Goal: Submit feedback/report problem: Submit feedback/report problem

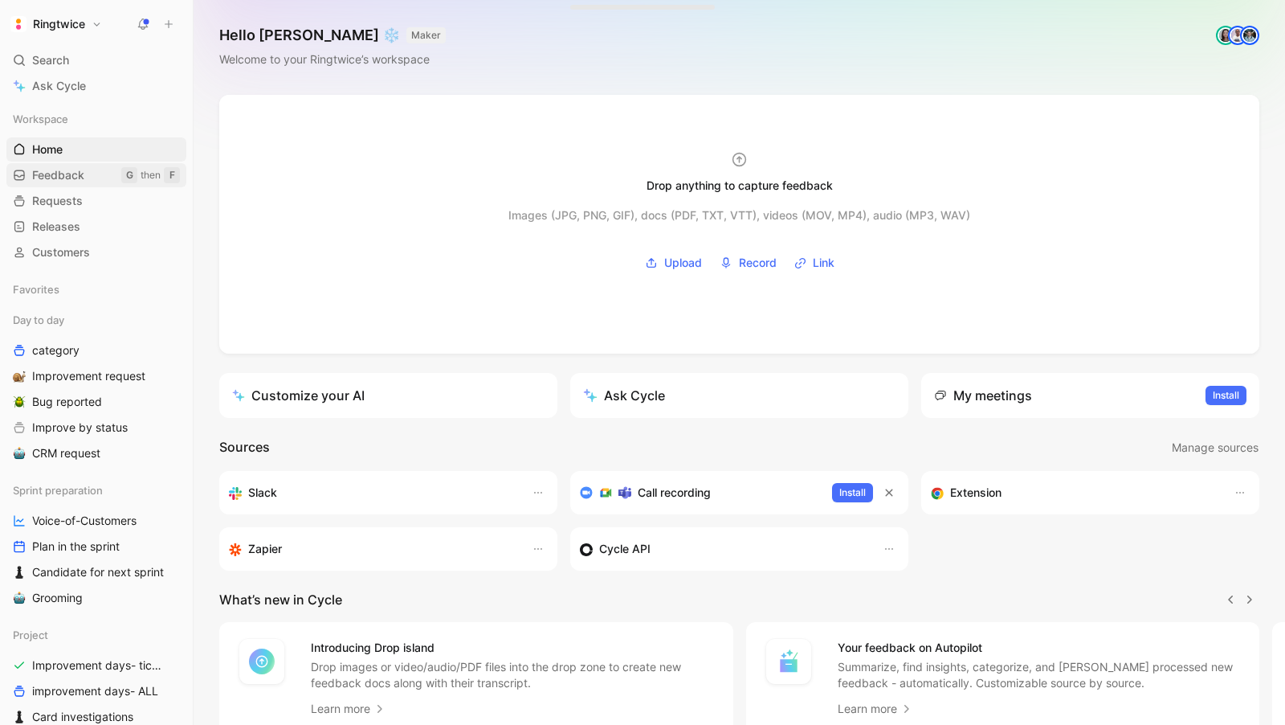
click at [69, 178] on span "Feedback" at bounding box center [58, 175] width 52 height 16
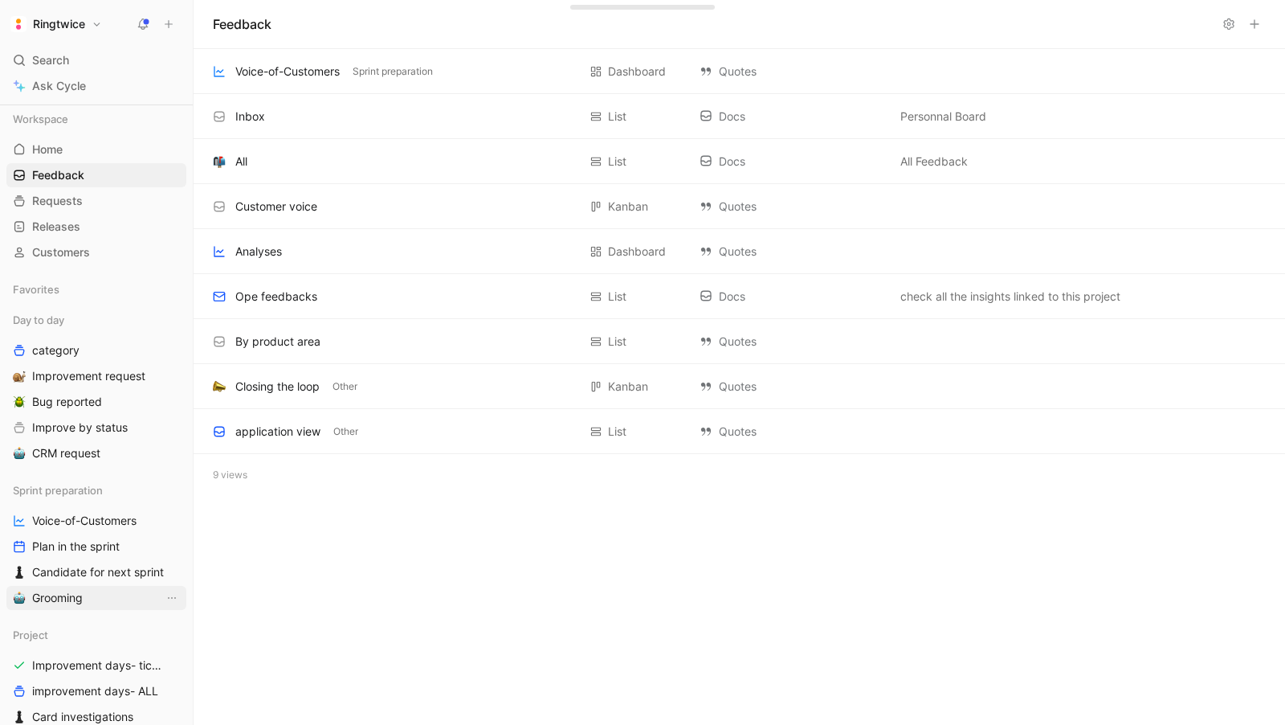
scroll to position [39, 0]
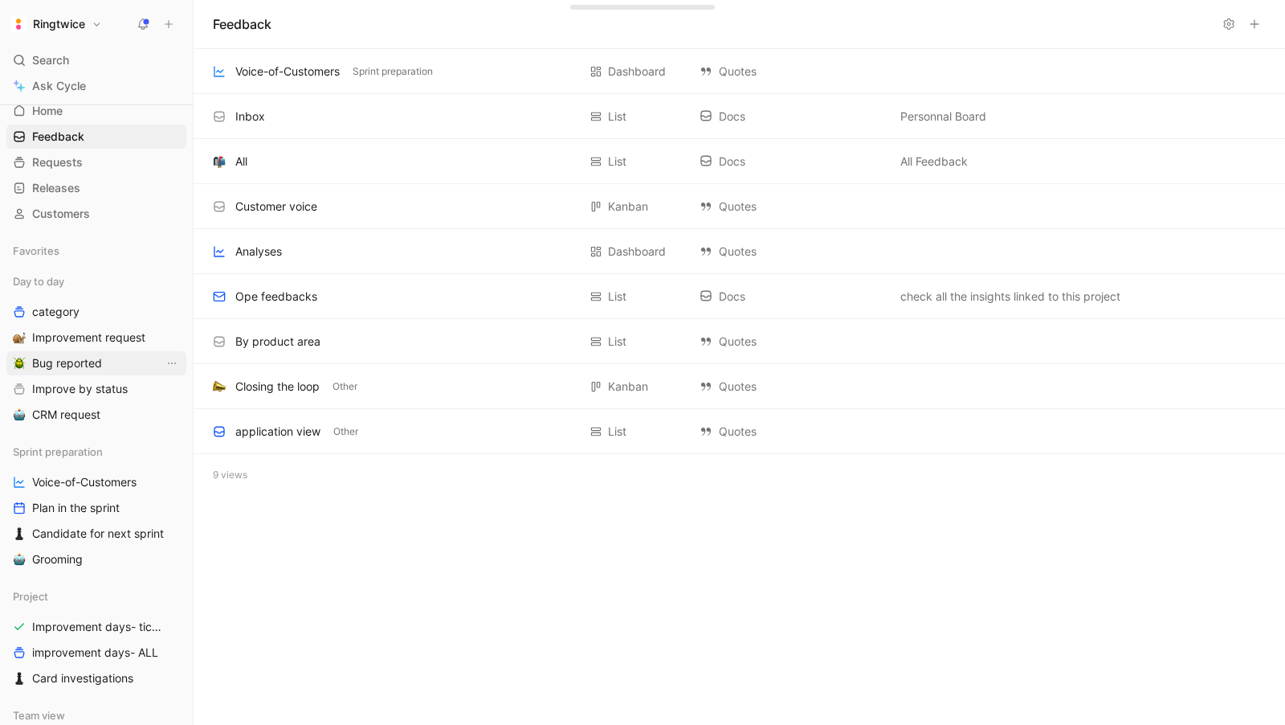
click at [60, 361] on span "Bug reported" at bounding box center [67, 363] width 70 height 16
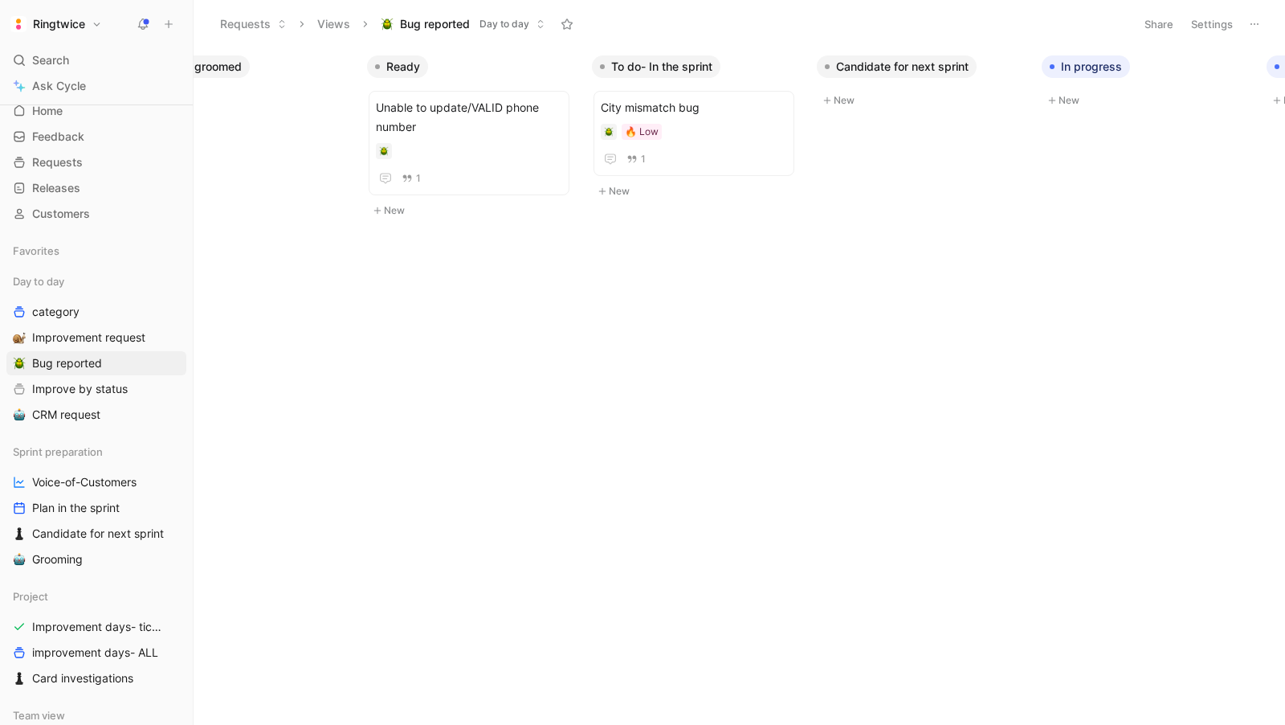
scroll to position [0, 1047]
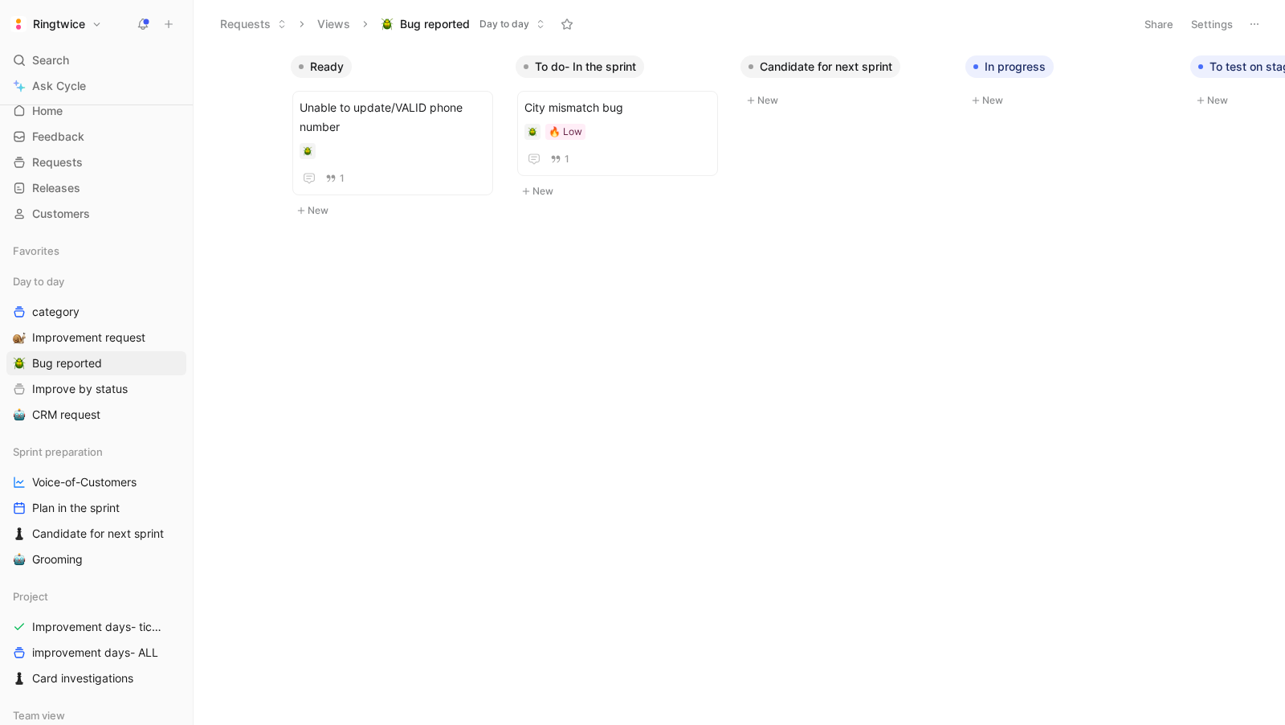
click at [579, 213] on div "Backlog New Need more info/case City assigned to postcode is incorrect 🔥🔥 Mediu…" at bounding box center [740, 385] width 1092 height 676
click at [548, 190] on button "New" at bounding box center [622, 191] width 212 height 19
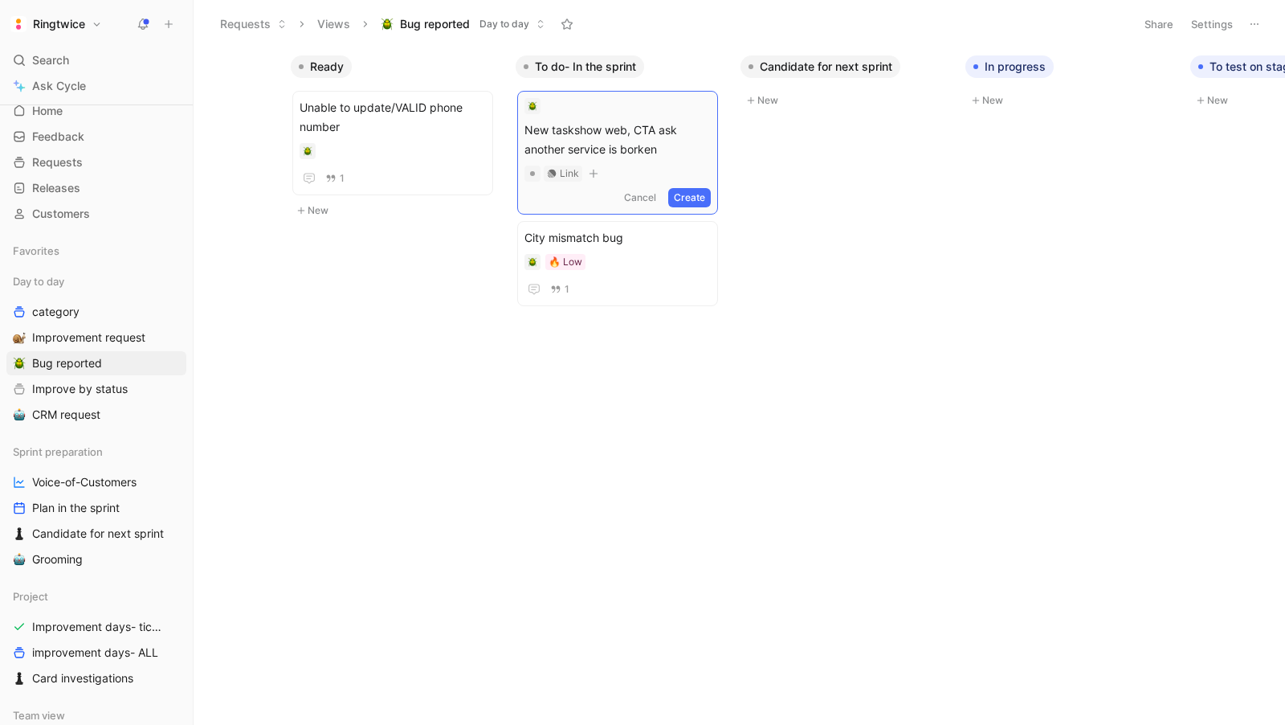
click at [634, 153] on span "New taskshow web, CTA ask another service is borken" at bounding box center [618, 139] width 186 height 39
click at [692, 198] on button "Create" at bounding box center [689, 197] width 43 height 19
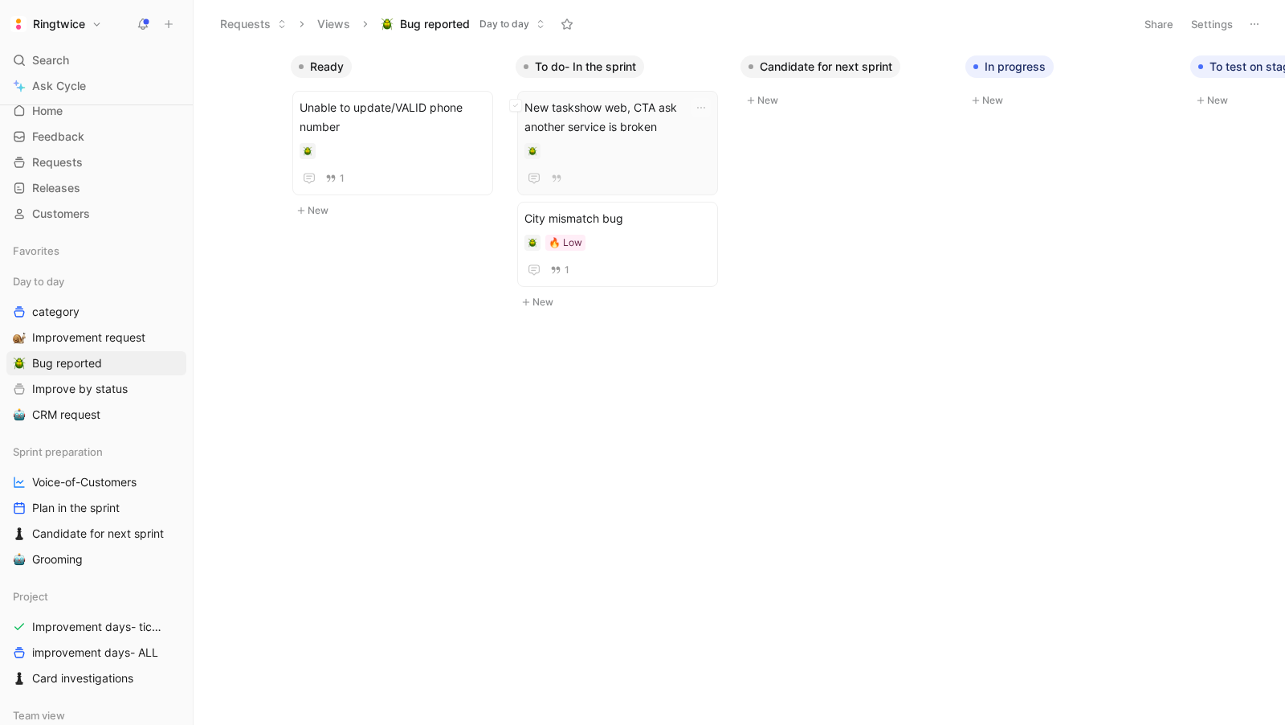
click at [588, 115] on span "New taskshow web, CTA ask another service is broken" at bounding box center [618, 117] width 186 height 39
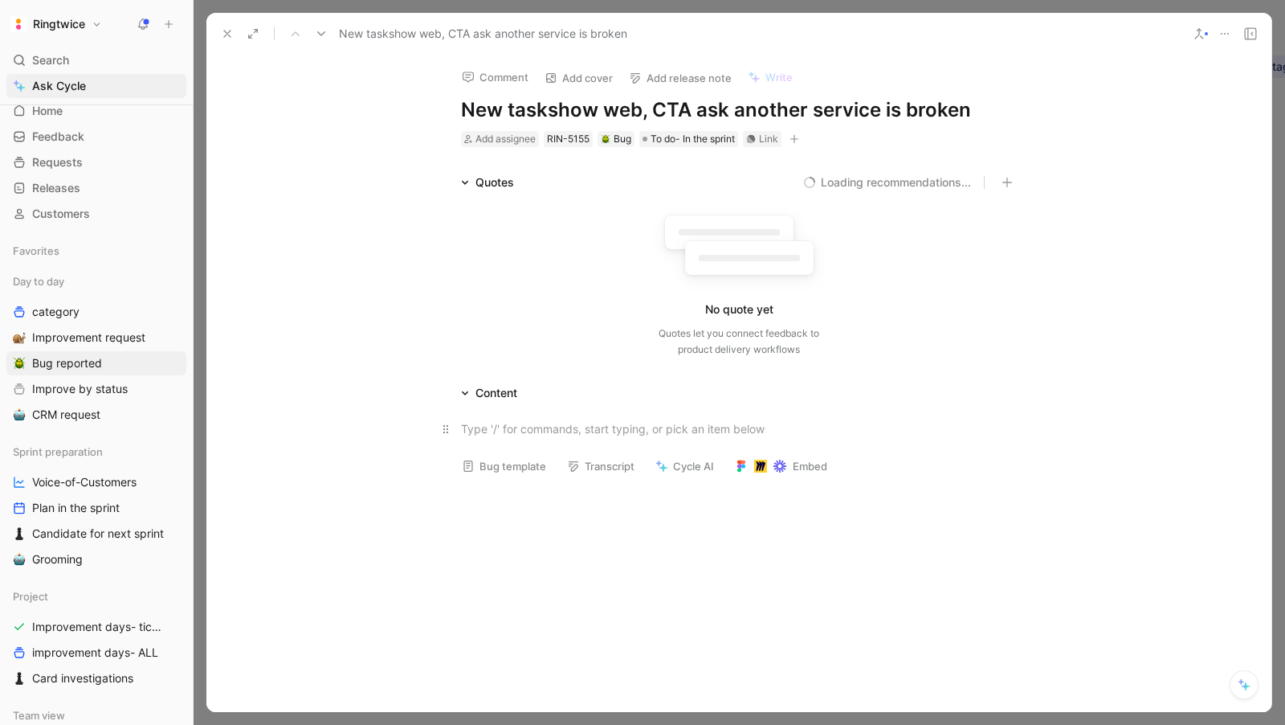
click at [487, 429] on div at bounding box center [739, 428] width 556 height 17
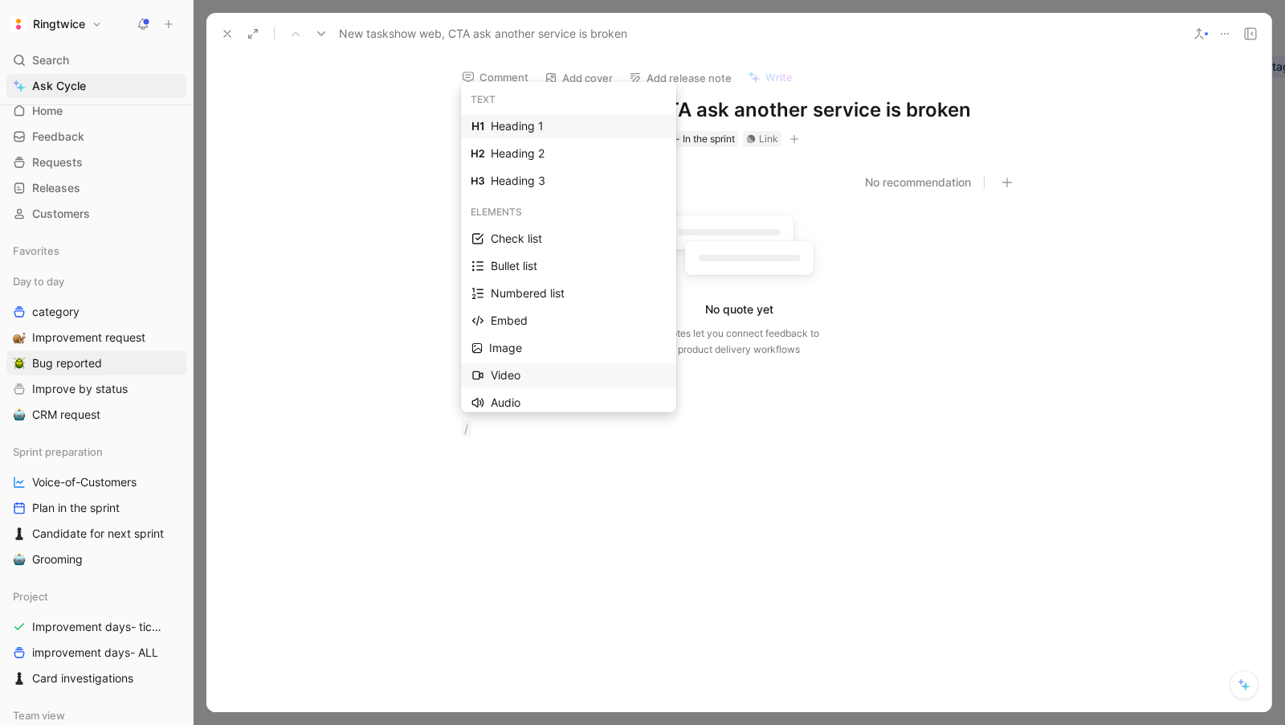
click at [523, 384] on div "Video" at bounding box center [578, 375] width 175 height 19
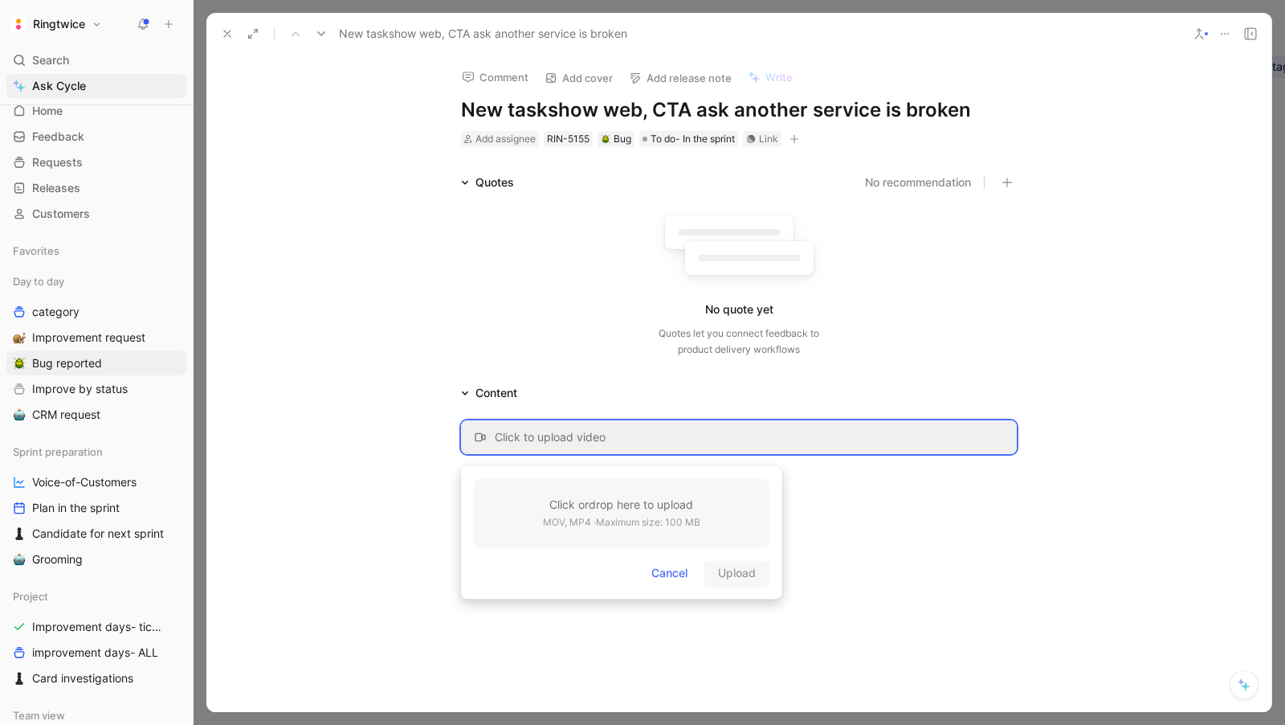
click at [556, 513] on h3 "Click or drop here to upload" at bounding box center [621, 504] width 157 height 19
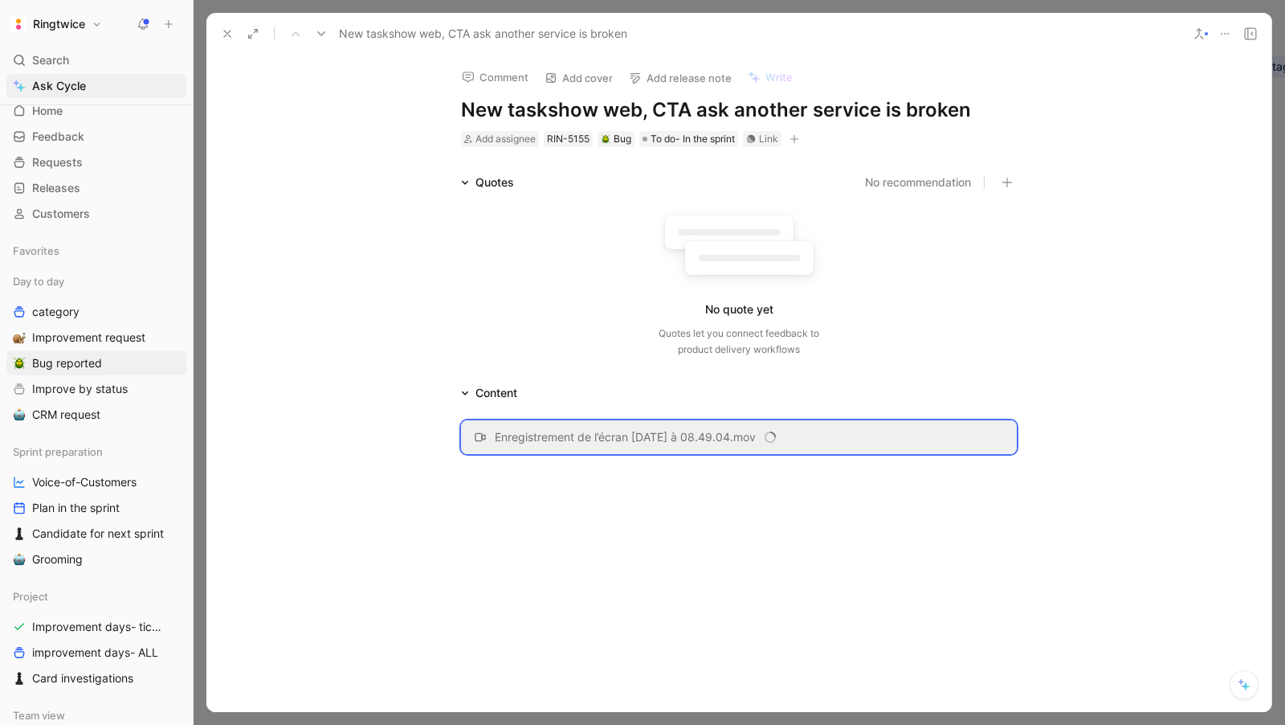
click at [569, 472] on div at bounding box center [738, 581] width 1065 height 218
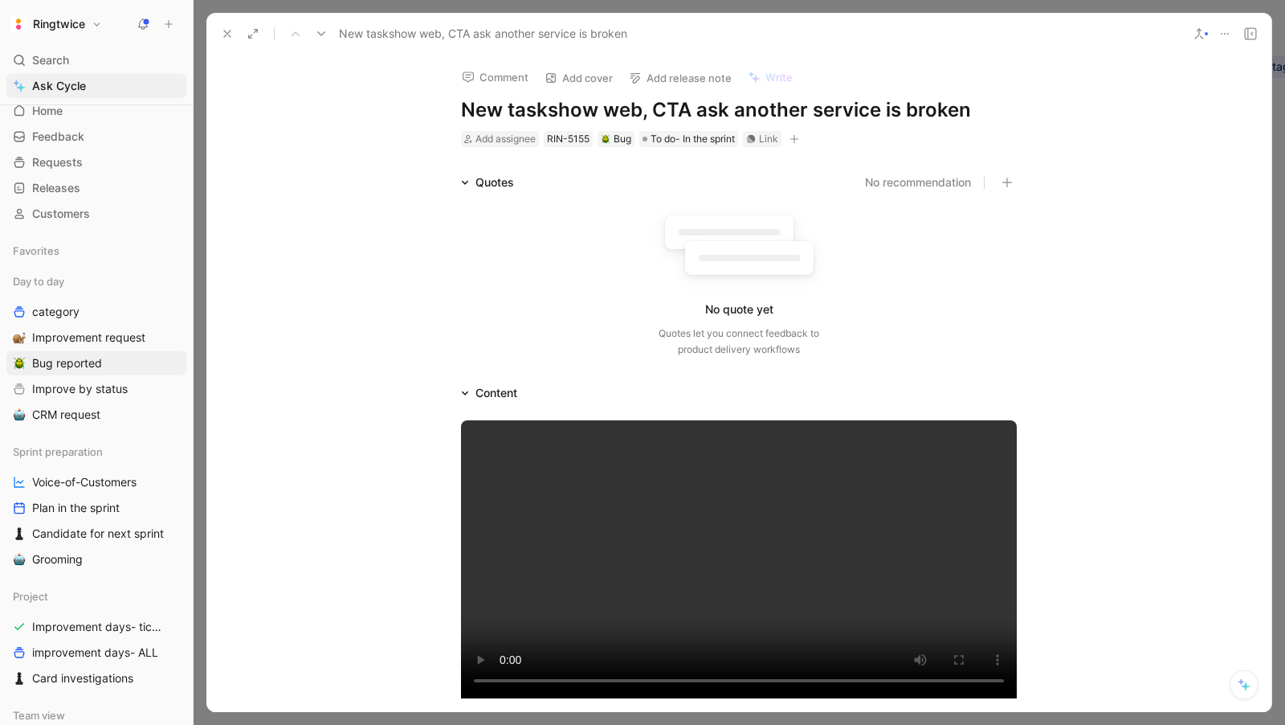
scroll to position [54, 0]
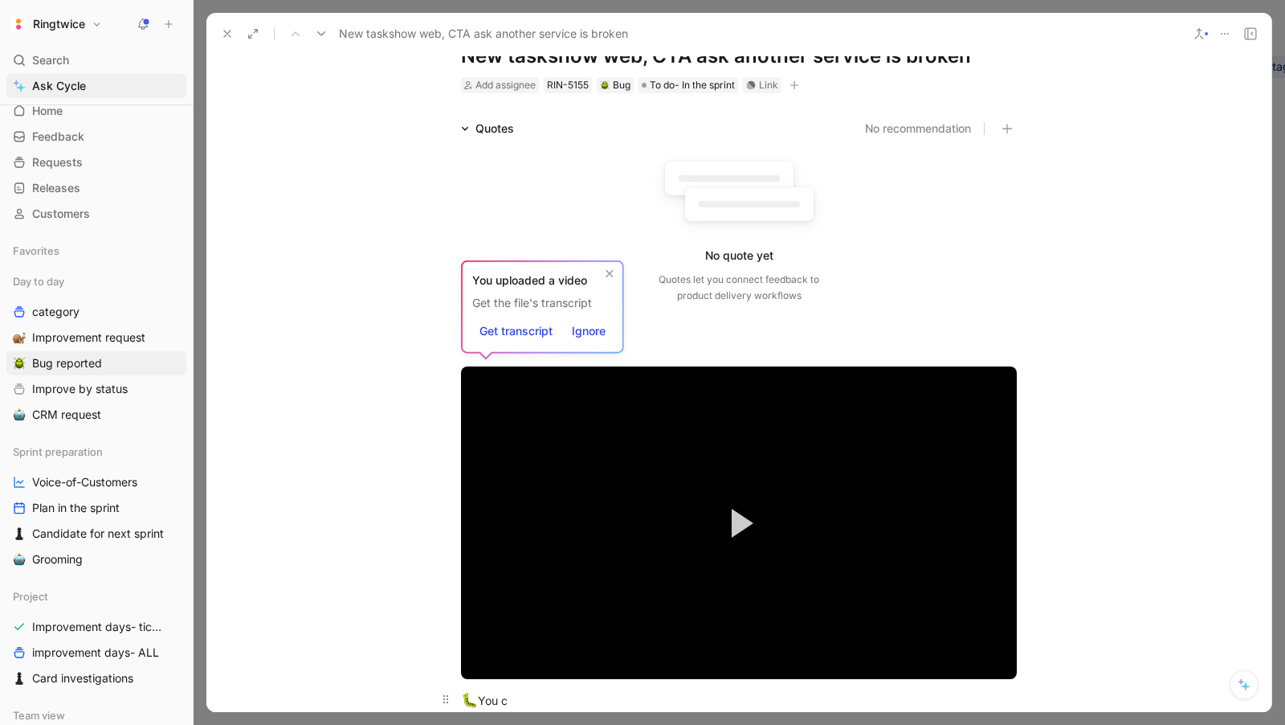
click at [541, 704] on div "🐛 You c" at bounding box center [739, 700] width 556 height 21
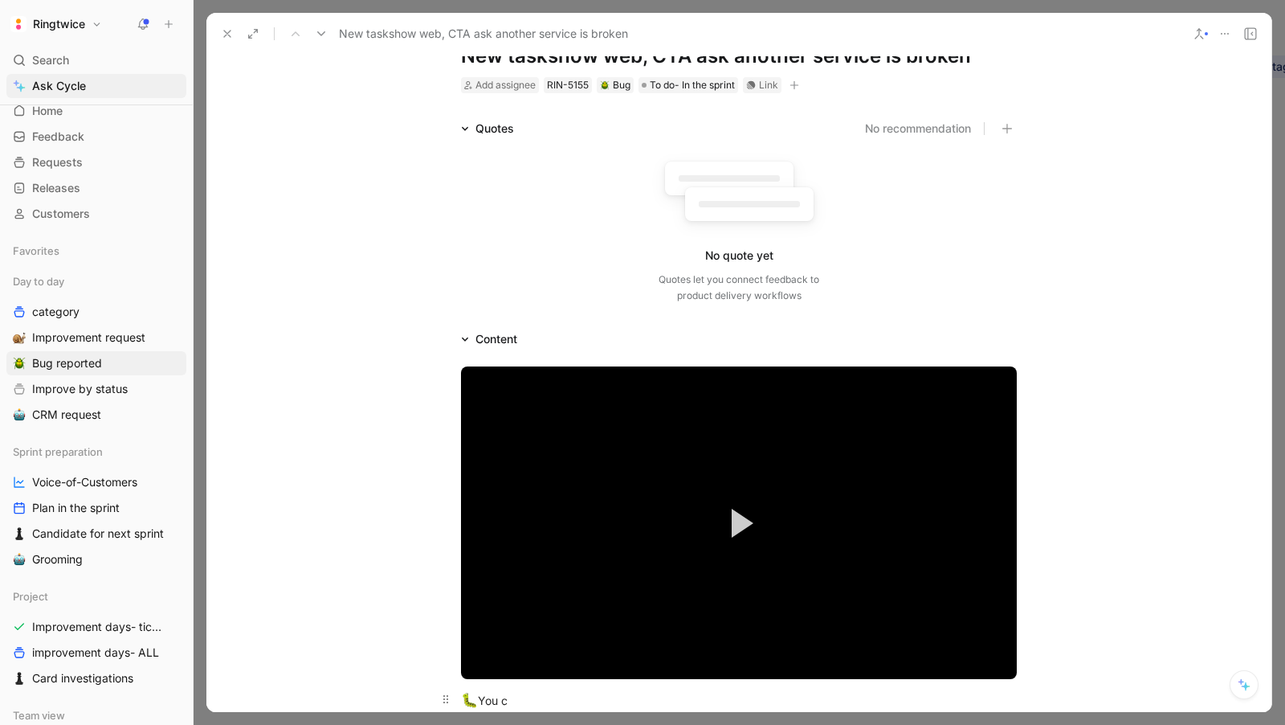
click at [541, 704] on div "🐛 You c" at bounding box center [739, 700] width 556 height 21
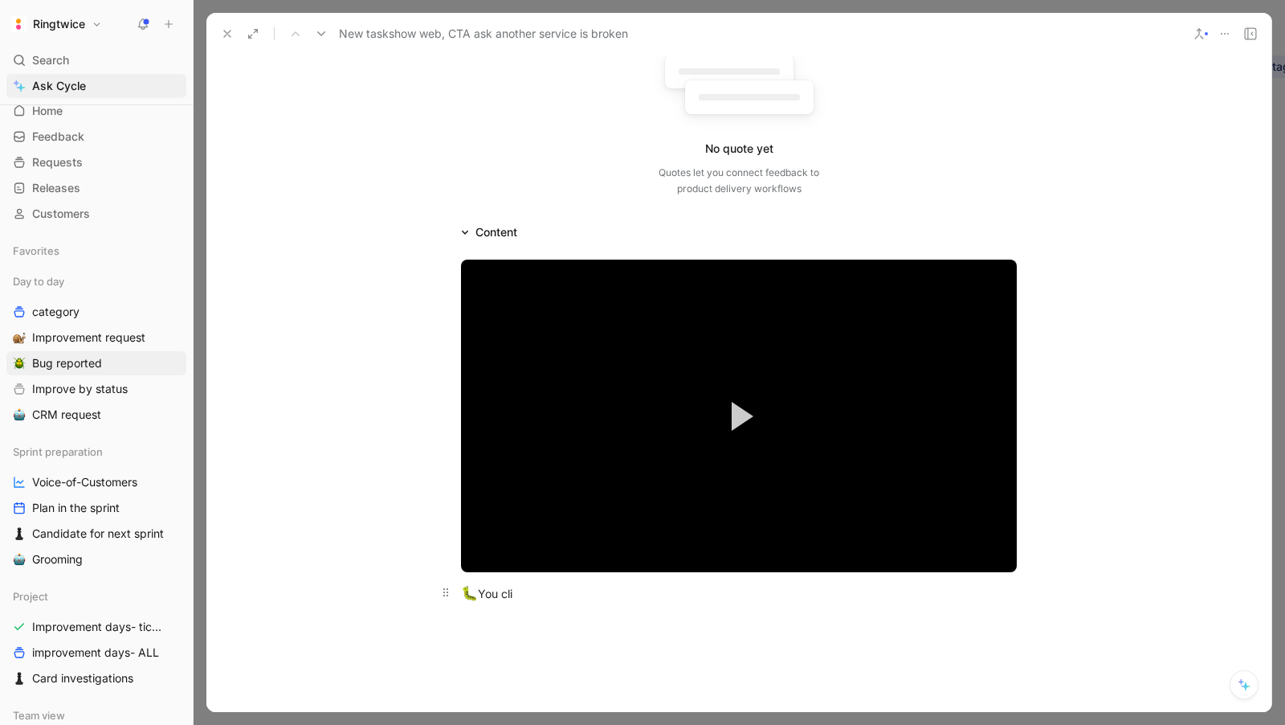
scroll to position [169, 0]
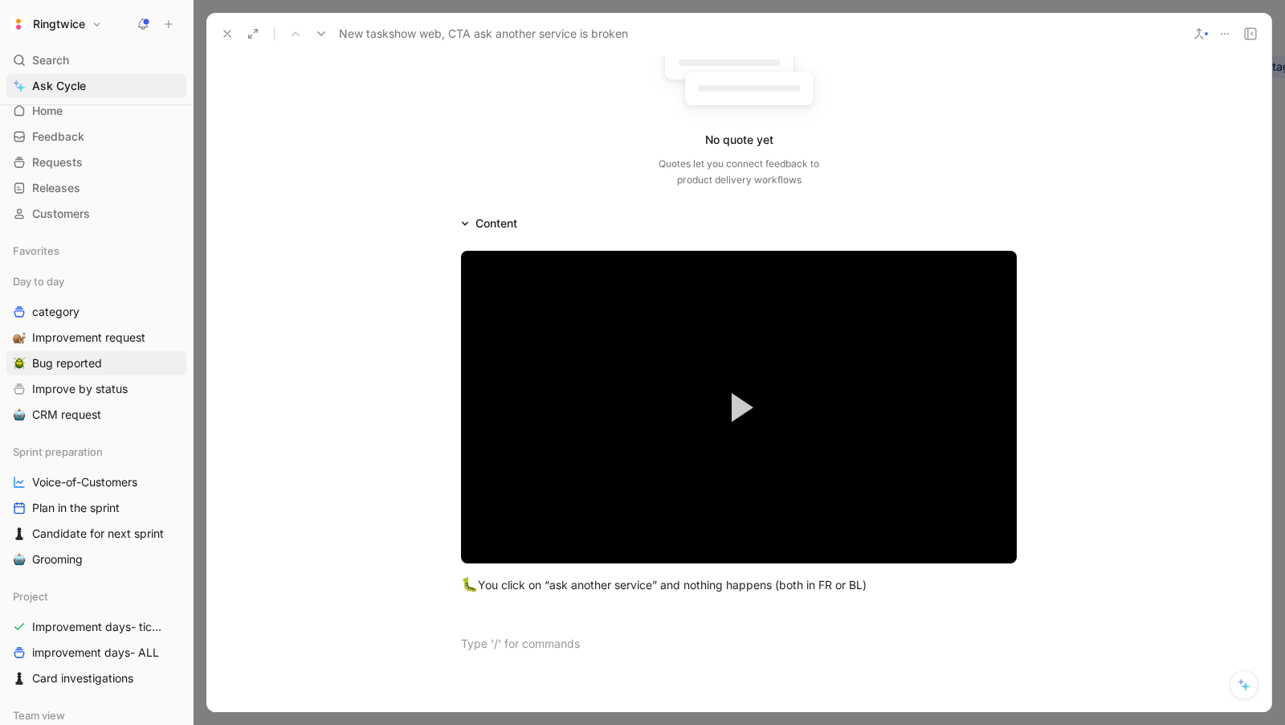
click at [541, 210] on div "Quotes No recommendation No quote yet Quotes let you connect feedback to produc…" at bounding box center [738, 444] width 1065 height 883
click at [514, 226] on div "Content" at bounding box center [497, 223] width 42 height 19
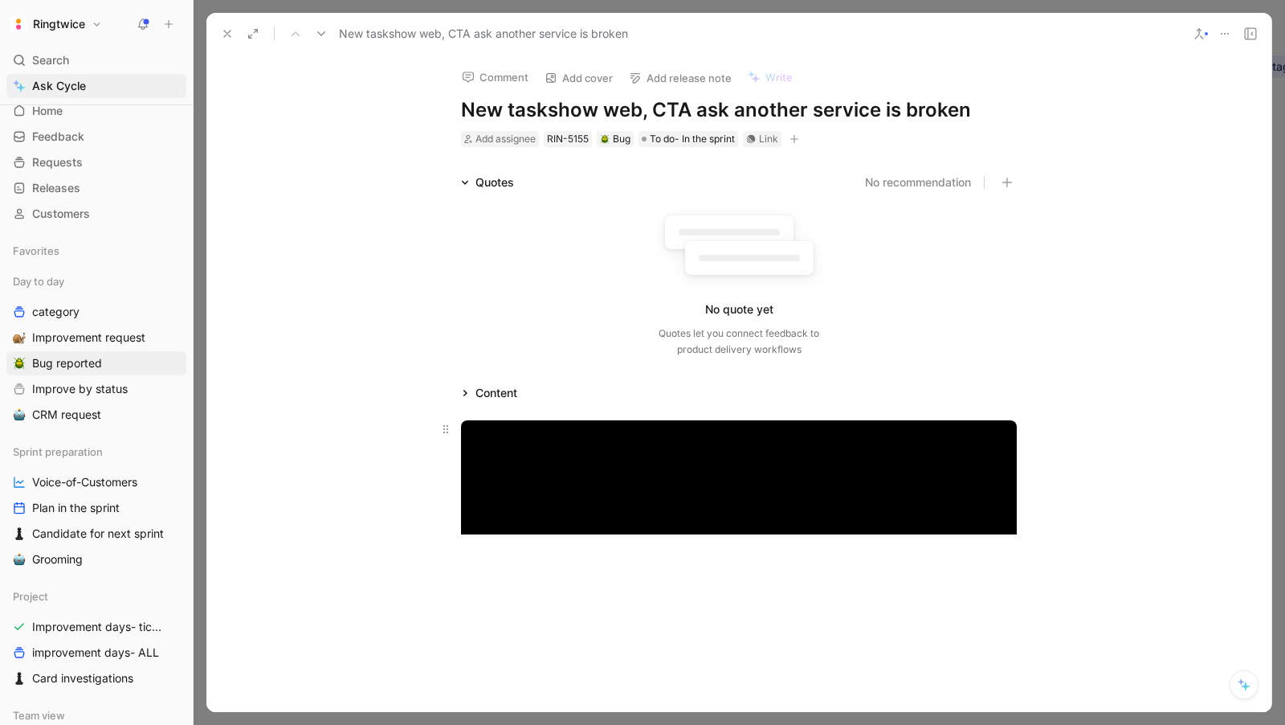
scroll to position [0, 0]
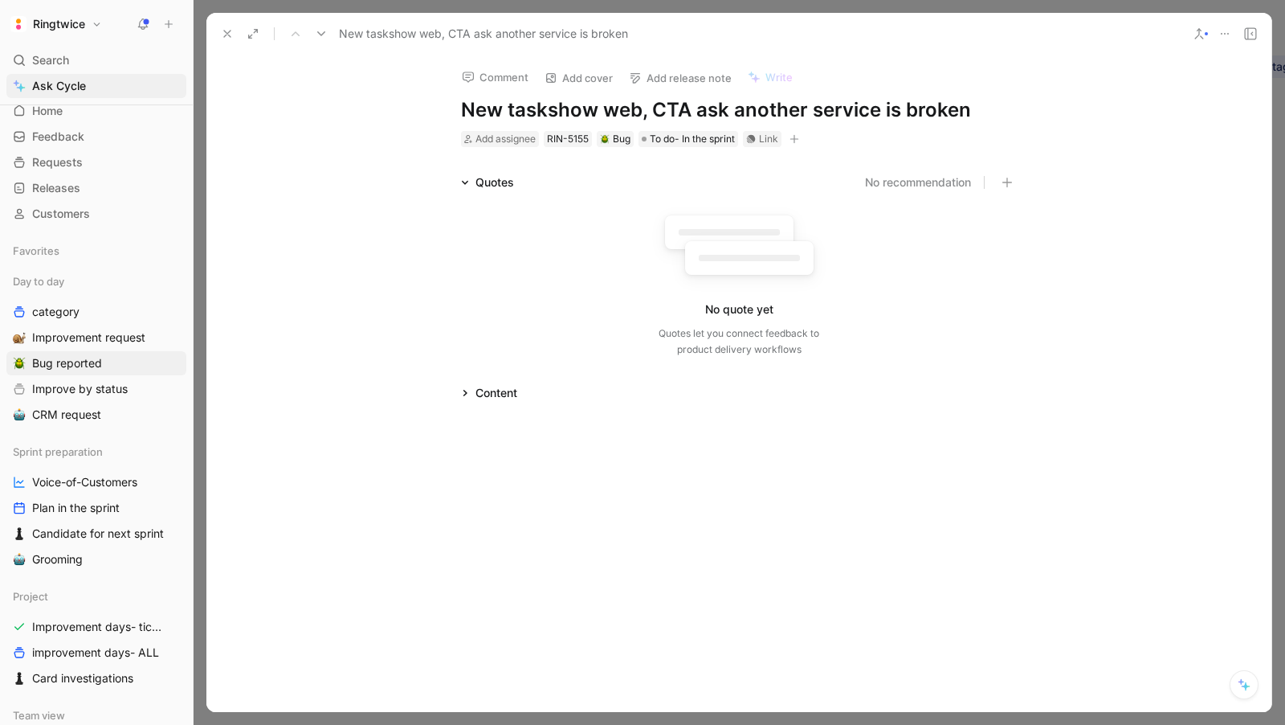
click at [459, 389] on div "Content" at bounding box center [489, 392] width 69 height 19
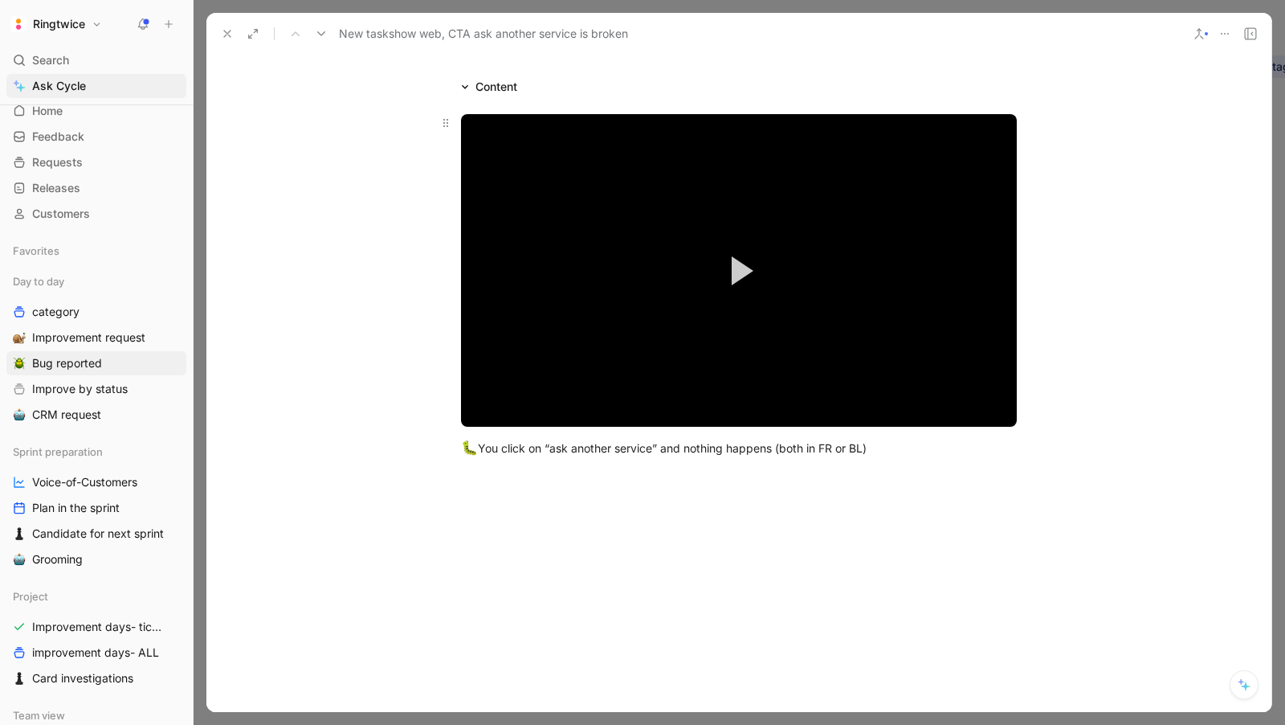
scroll to position [498, 0]
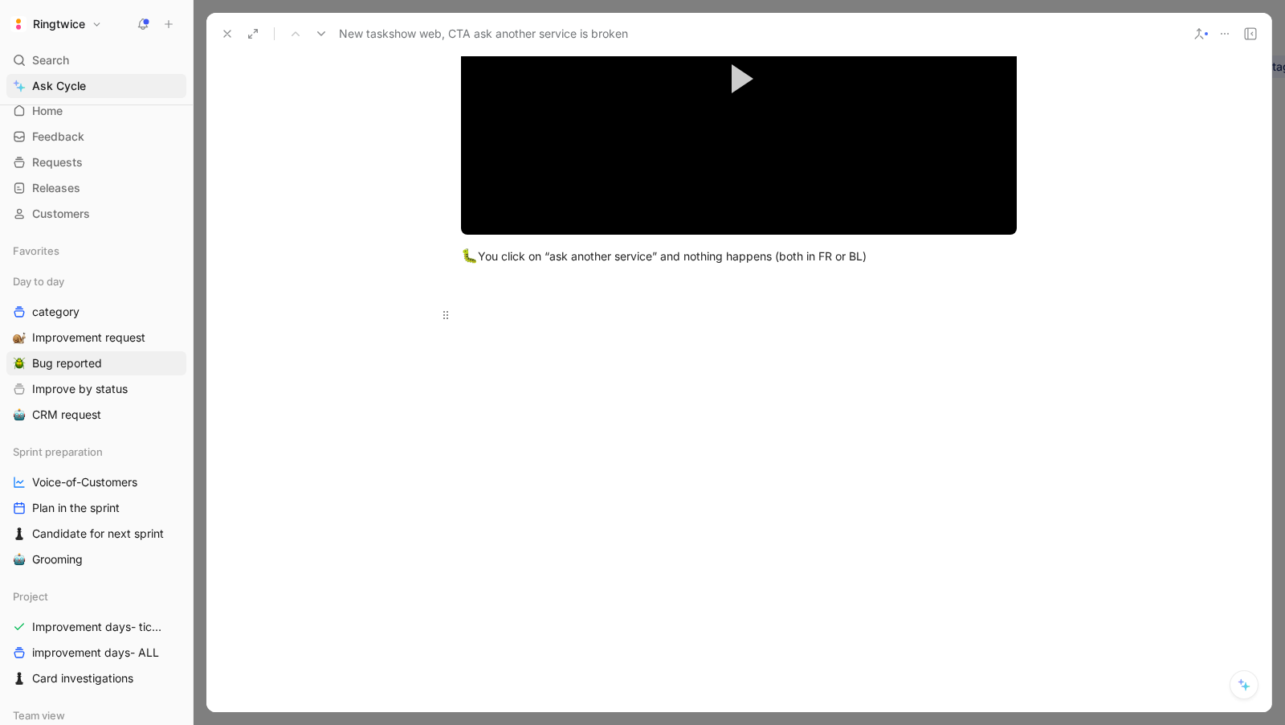
click at [568, 321] on div at bounding box center [739, 314] width 556 height 17
drag, startPoint x: 561, startPoint y: 316, endPoint x: 426, endPoint y: 305, distance: 135.4
click at [426, 305] on div "Video Player is loading. Play Video Play Mute Current Time 0:00 / Duration 0:42…" at bounding box center [738, 122] width 1065 height 436
click at [635, 326] on p "How it should be" at bounding box center [739, 314] width 617 height 27
click at [582, 345] on div at bounding box center [738, 450] width 1065 height 218
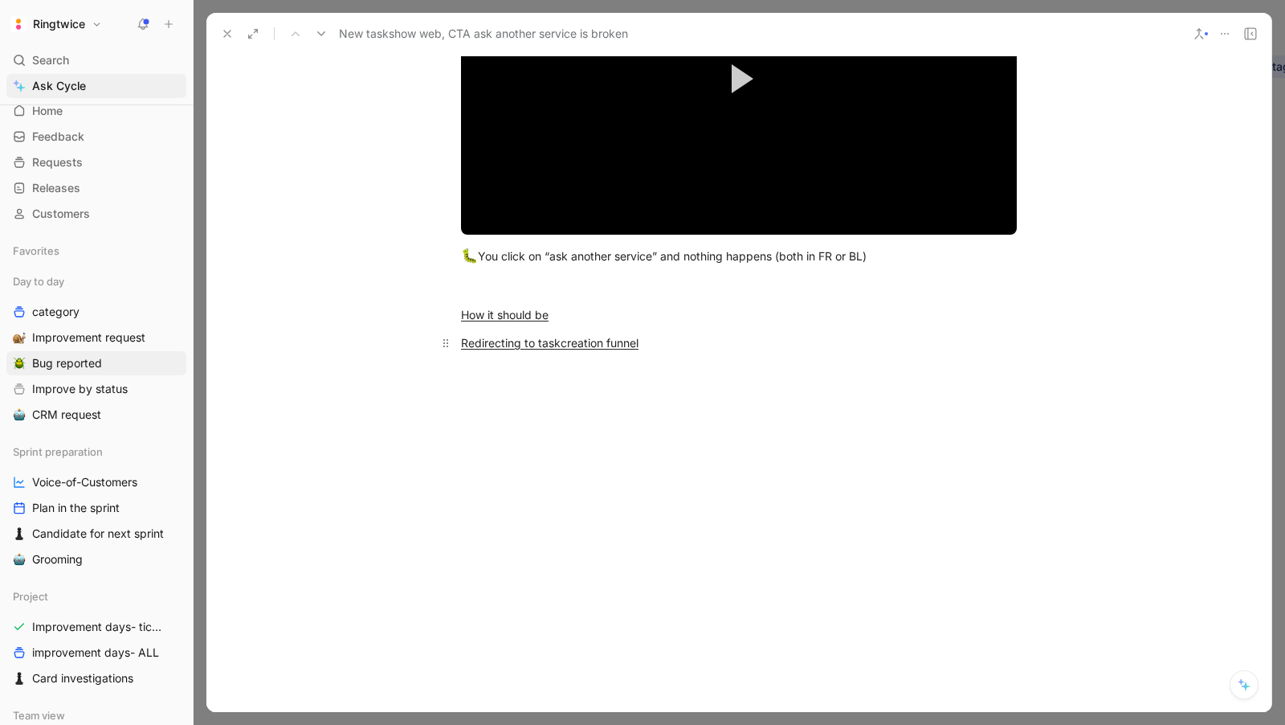
click at [706, 349] on div "Redirecting to taskcreation funnel" at bounding box center [739, 342] width 556 height 17
click at [819, 379] on div at bounding box center [738, 478] width 1065 height 218
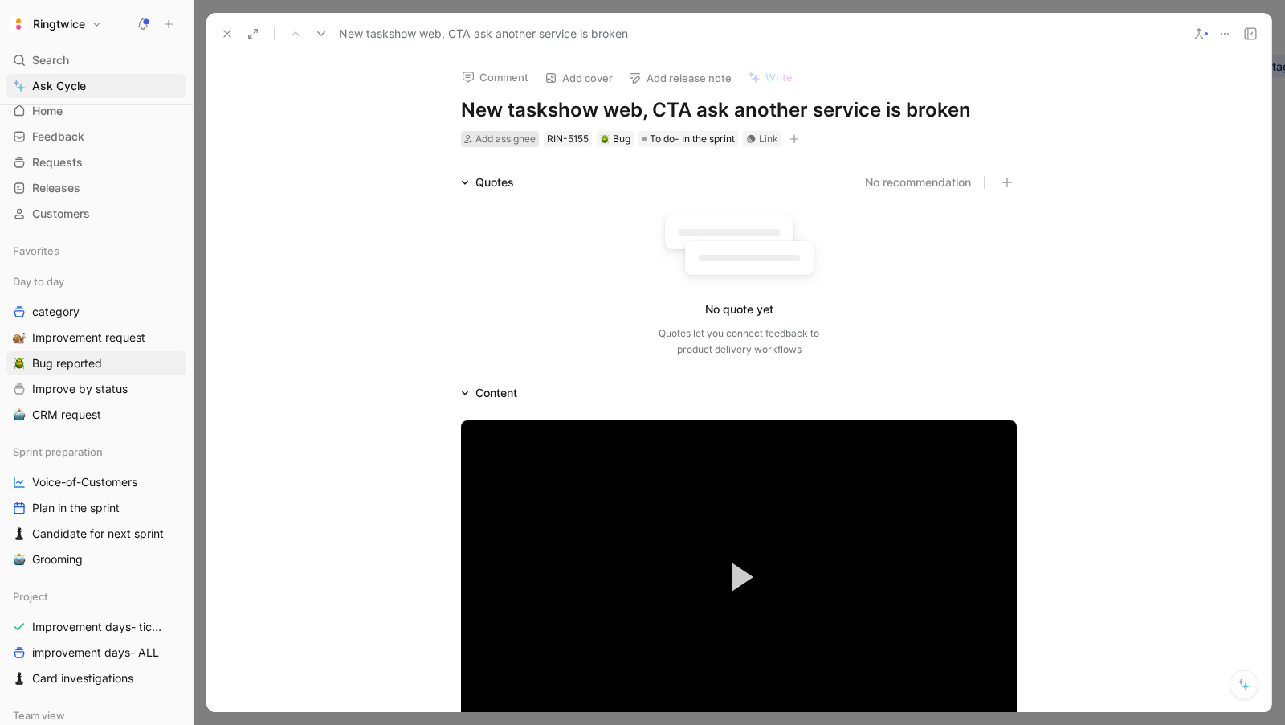
click at [504, 144] on span "Add assignee" at bounding box center [506, 139] width 60 height 12
type input "seb"
drag, startPoint x: 518, startPoint y: 199, endPoint x: 672, endPoint y: 340, distance: 208.7
click at [672, 340] on body "Ringtwice Search ⌘ K Ask Cycle Workspace Home G then H Feedback G then F Reques…" at bounding box center [642, 362] width 1285 height 725
click at [488, 139] on span "Add assignee" at bounding box center [506, 139] width 60 height 12
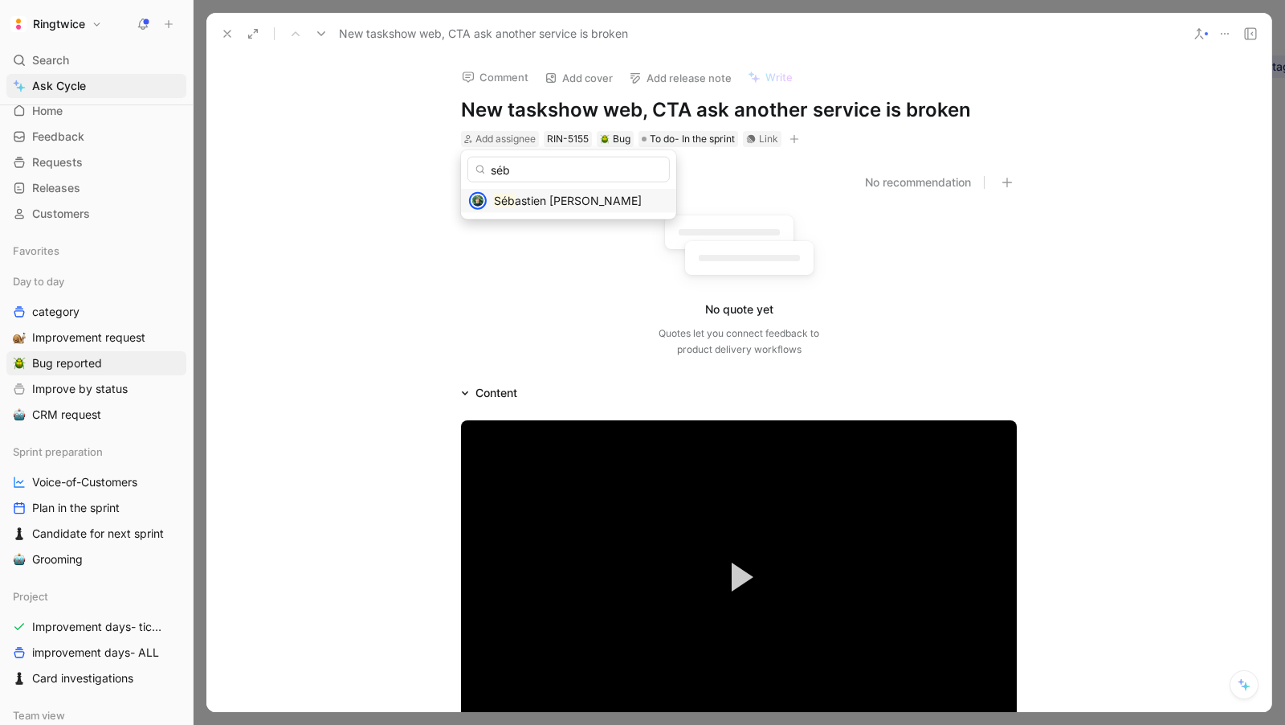
type input "séb"
click at [513, 204] on mark "Séb" at bounding box center [504, 201] width 21 height 14
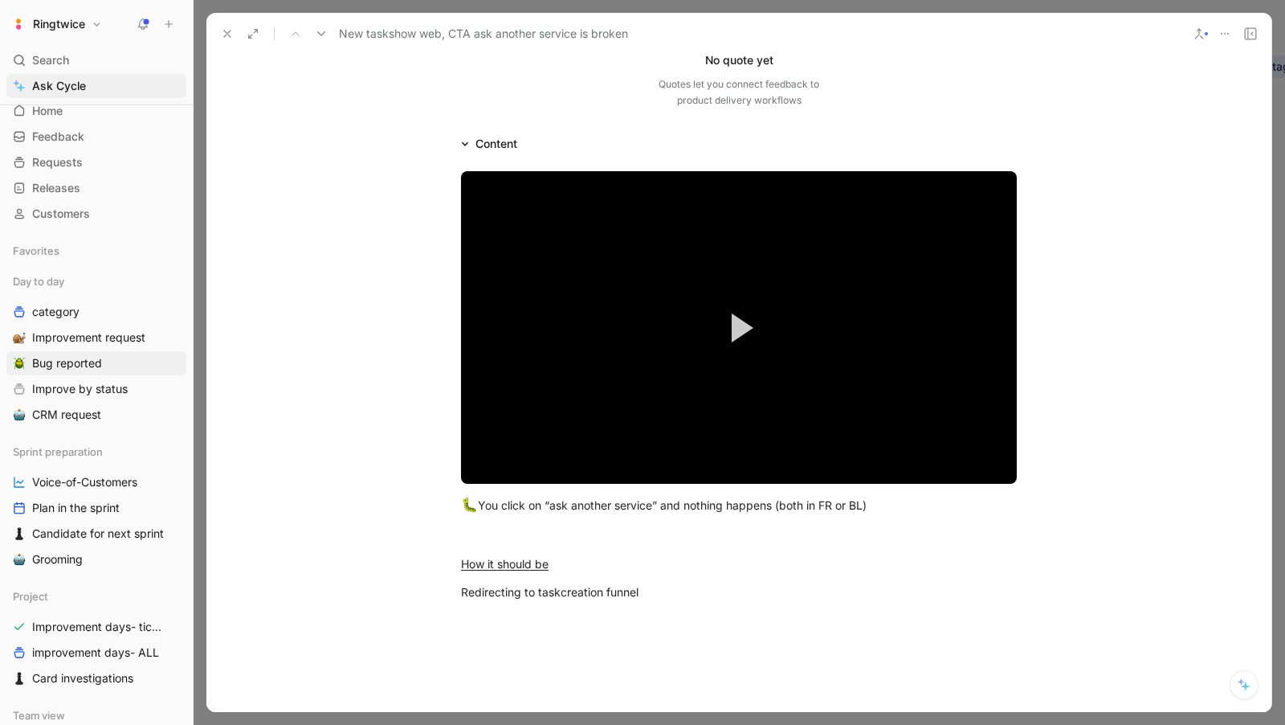
scroll to position [526, 0]
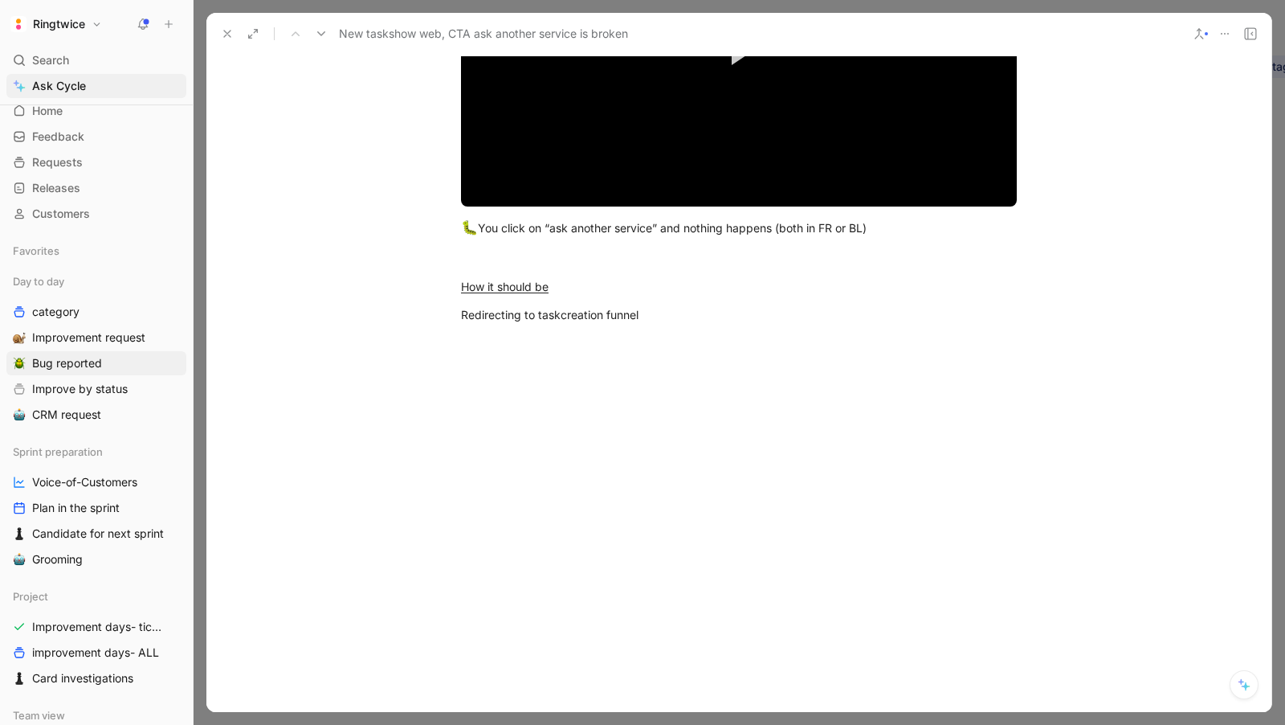
drag, startPoint x: 655, startPoint y: 369, endPoint x: 421, endPoint y: 280, distance: 250.2
click at [421, 280] on div "A Video Player is loading. Play Video Play Mute Current Time 0:00 / Duration 0:…" at bounding box center [738, 216] width 1065 height 681
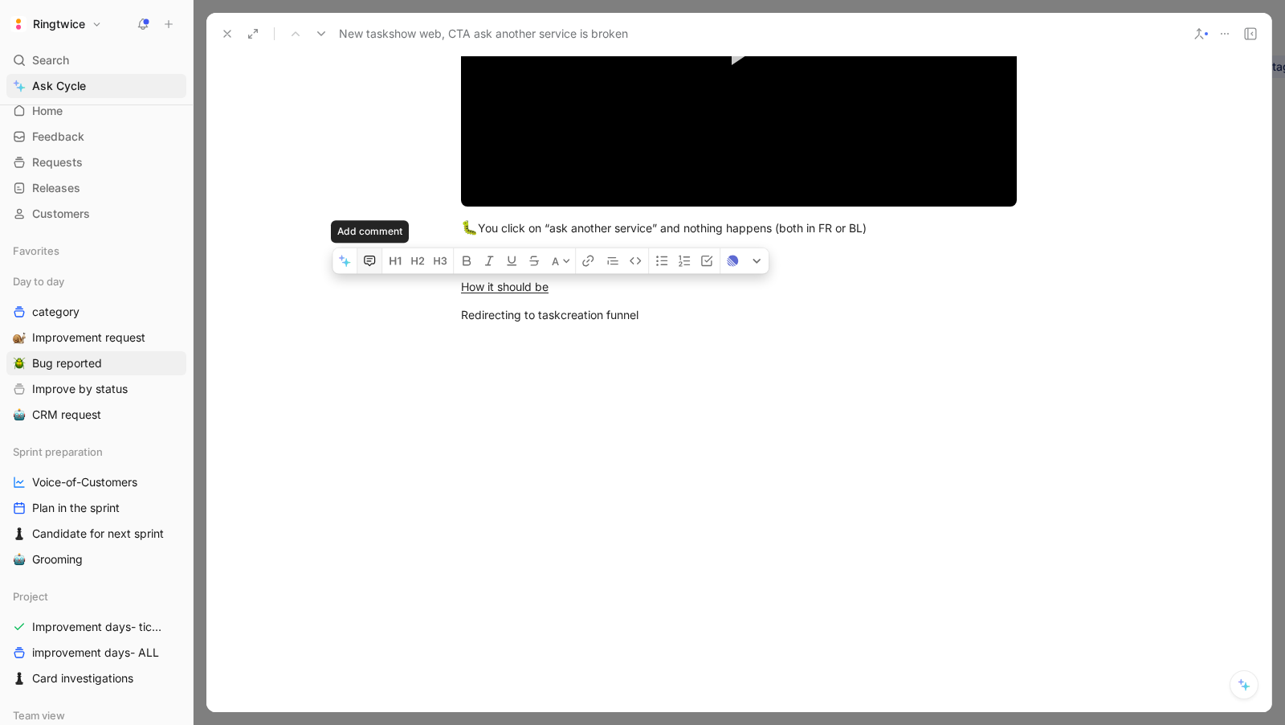
click at [363, 264] on icon "button" at bounding box center [369, 260] width 13 height 13
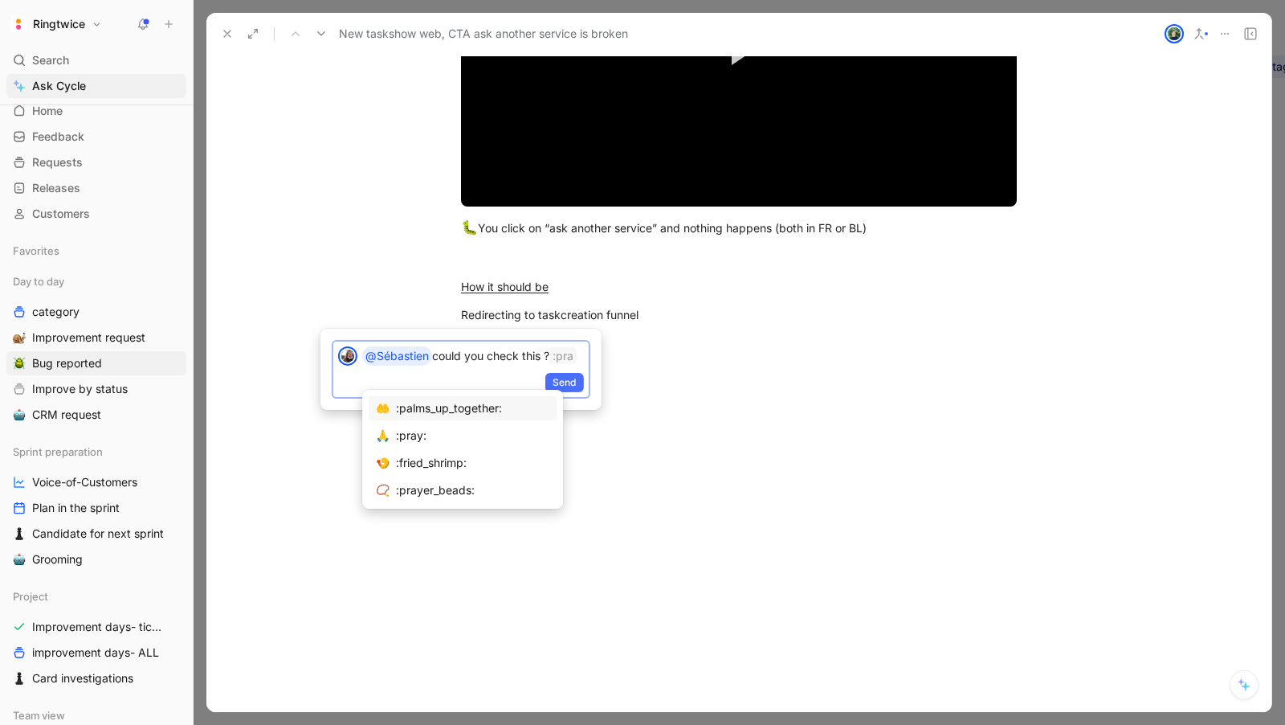
click at [362, 264] on div at bounding box center [642, 362] width 1285 height 725
click at [399, 366] on p "@[PERSON_NAME] could you check this ? :pra" at bounding box center [473, 355] width 222 height 19
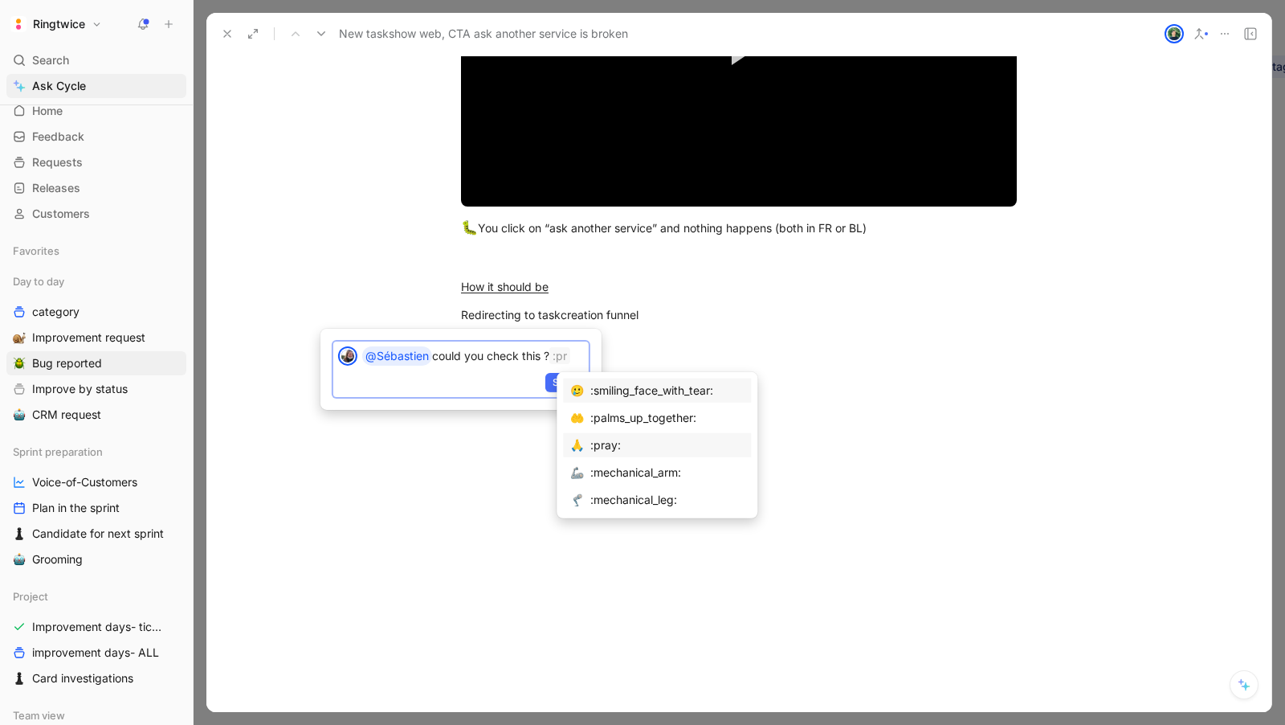
click at [642, 449] on div ":pray:" at bounding box center [666, 444] width 153 height 19
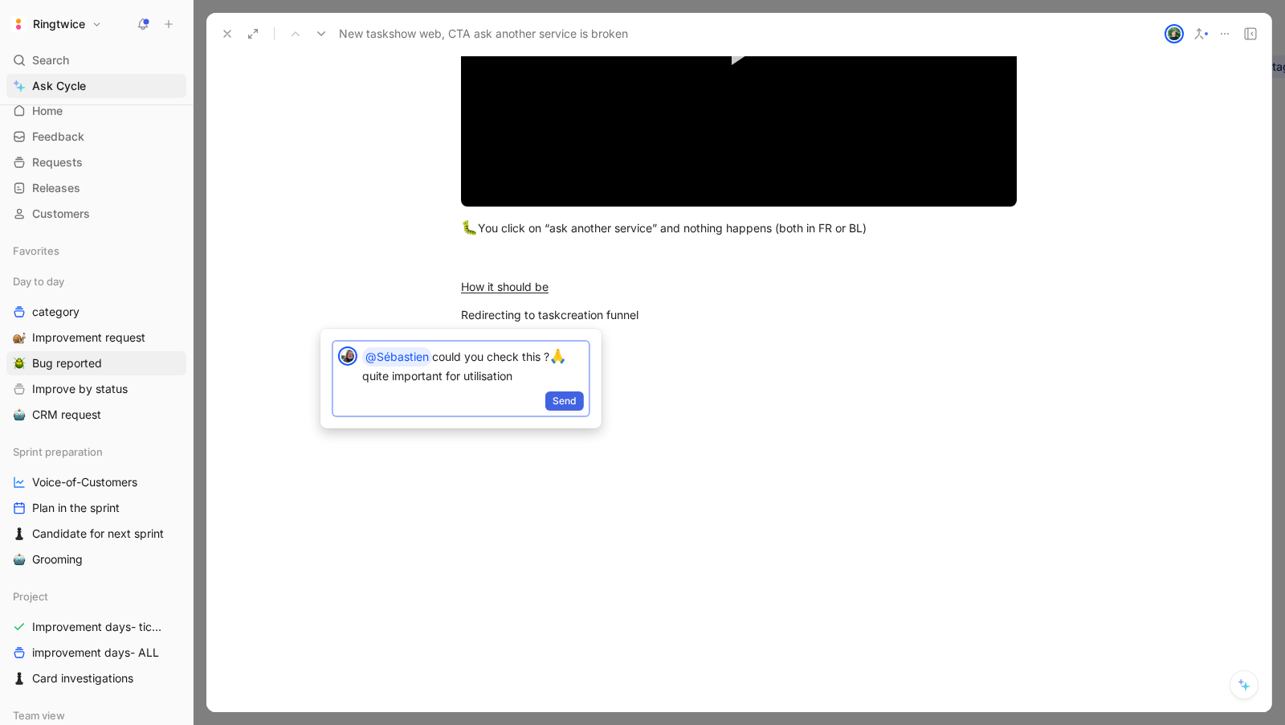
click at [570, 404] on span "Send" at bounding box center [565, 400] width 24 height 16
